Goal: Task Accomplishment & Management: Use online tool/utility

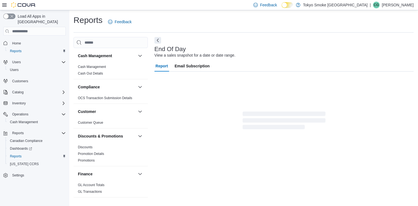
scroll to position [1, 0]
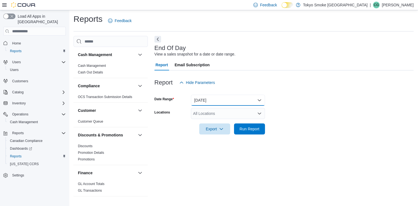
click at [259, 100] on button "[DATE]" at bounding box center [228, 100] width 74 height 11
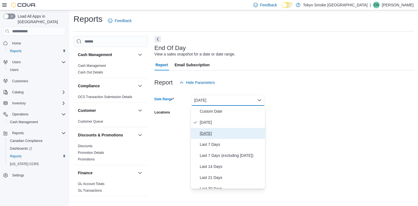
click at [208, 132] on span "[DATE]" at bounding box center [231, 133] width 63 height 7
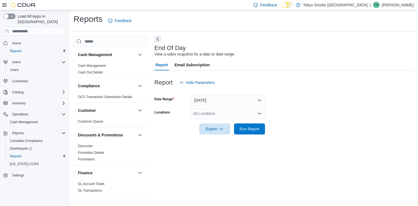
drag, startPoint x: 330, startPoint y: 125, endPoint x: 321, endPoint y: 127, distance: 8.4
click at [323, 127] on form "Date Range [DATE] Locations All Locations Export Run Report" at bounding box center [284, 111] width 259 height 46
click at [257, 113] on icon "Open list of options" at bounding box center [259, 113] width 4 height 4
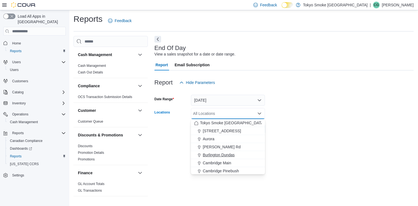
click at [225, 154] on span "Burlington Dundas" at bounding box center [219, 155] width 32 height 6
click at [340, 140] on div at bounding box center [284, 138] width 259 height 7
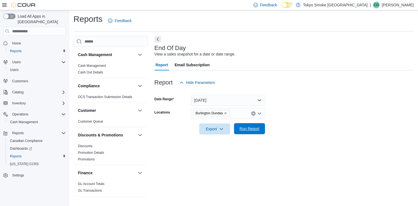
click at [250, 128] on span "Run Report" at bounding box center [250, 129] width 20 height 6
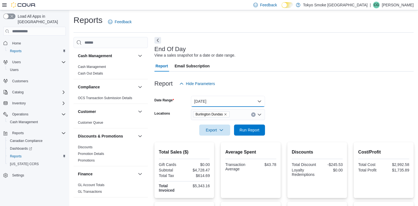
click at [261, 102] on button "[DATE]" at bounding box center [228, 101] width 74 height 11
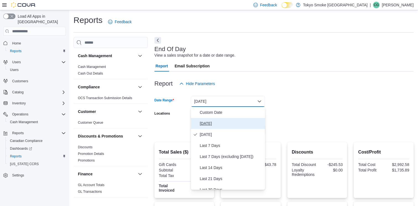
click at [203, 124] on span "[DATE]" at bounding box center [231, 123] width 63 height 7
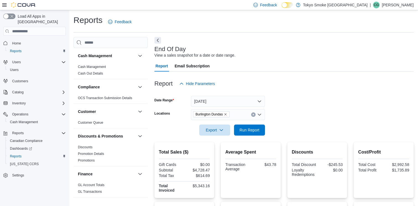
click at [370, 113] on form "Date Range [DATE] Locations [GEOGRAPHIC_DATA] Dundas Export Run Report" at bounding box center [284, 112] width 259 height 46
click at [258, 131] on span "Run Report" at bounding box center [250, 130] width 20 height 6
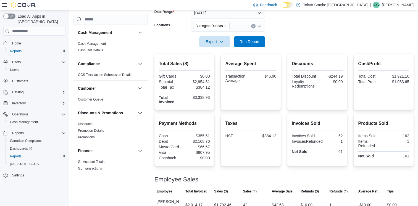
scroll to position [105, 0]
